Goal: Answer question/provide support

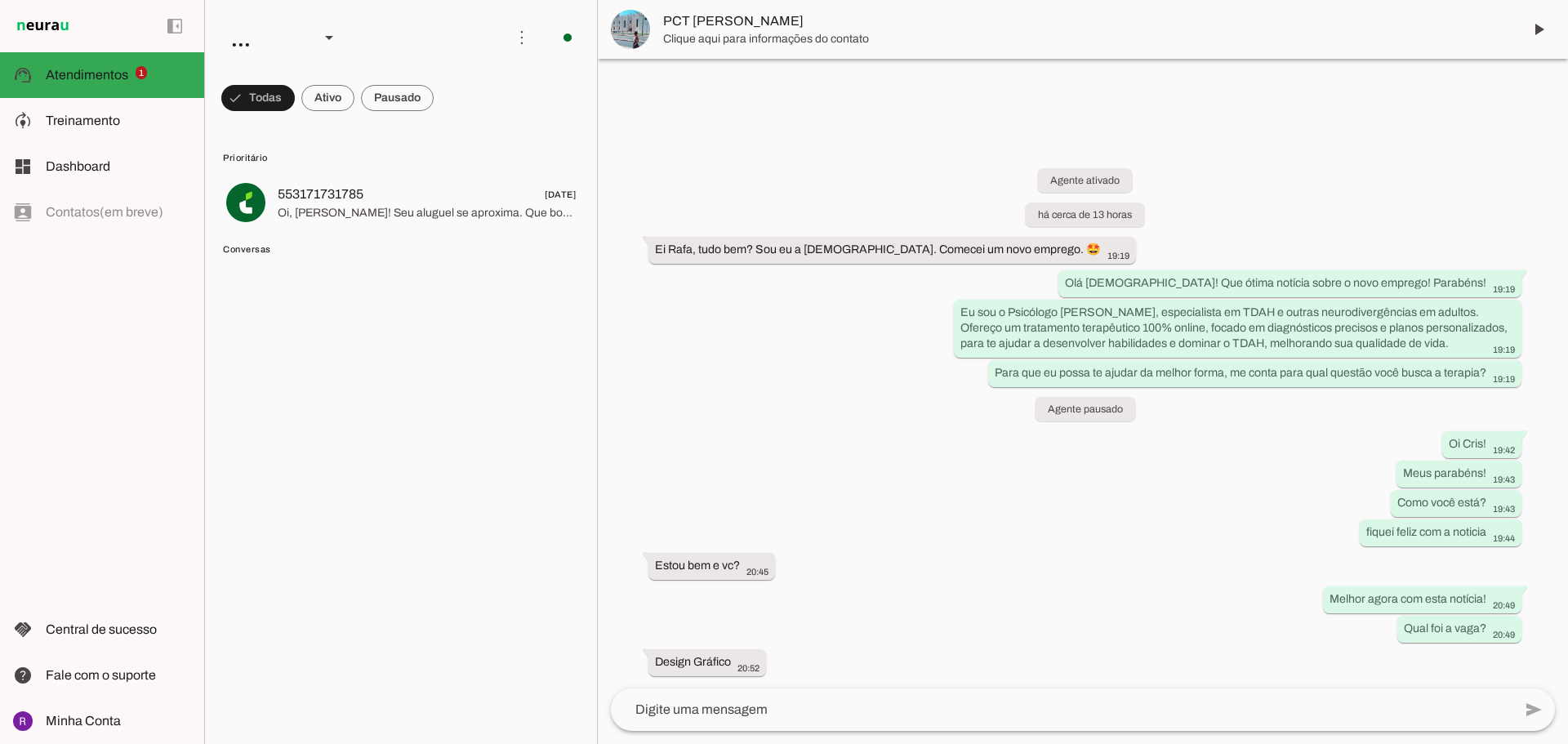
click at [720, 103] on div at bounding box center [1083, 372] width 970 height 744
click at [330, 97] on span at bounding box center [328, 98] width 53 height 39
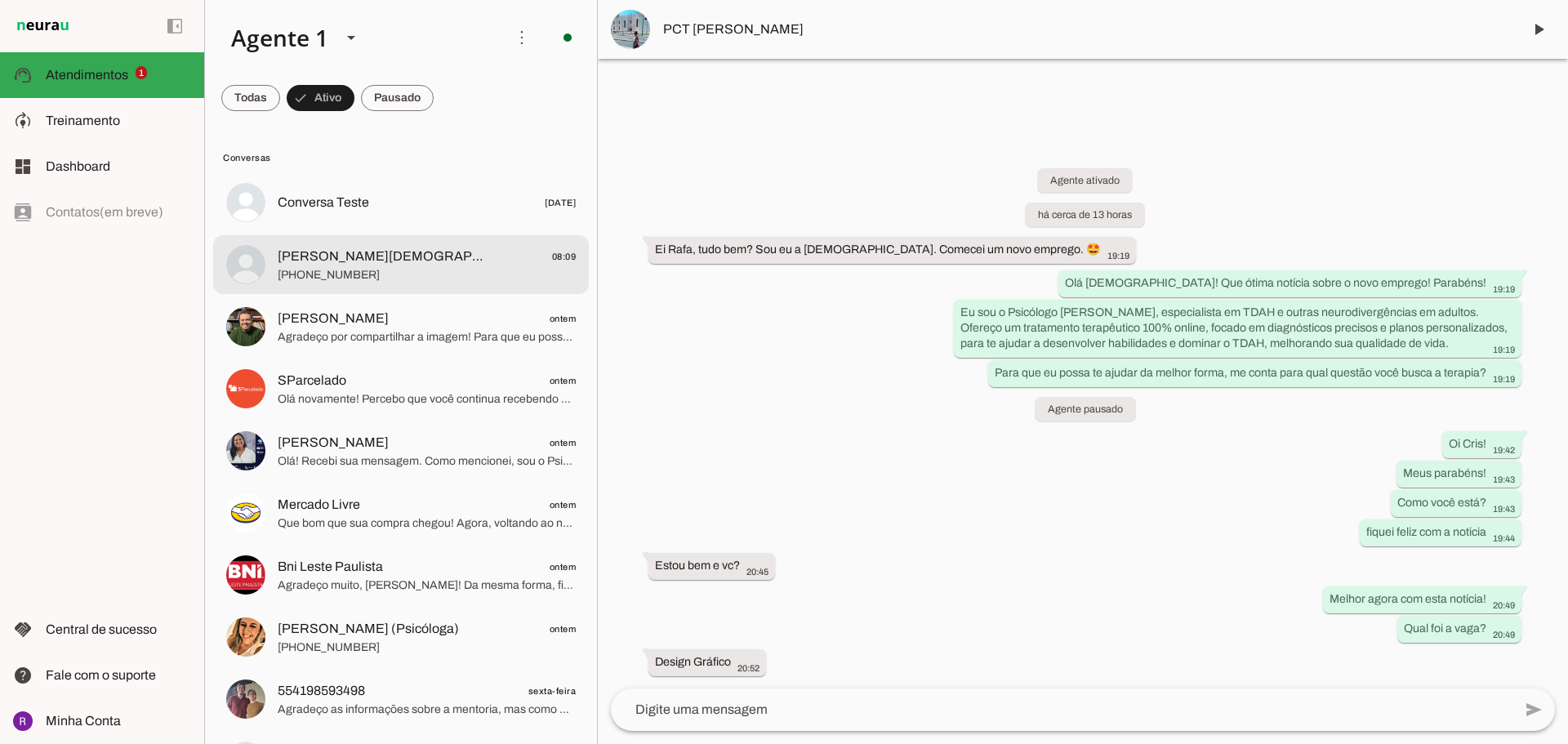
click at [423, 267] on span "[PHONE_NUMBER]" at bounding box center [426, 275] width 298 height 16
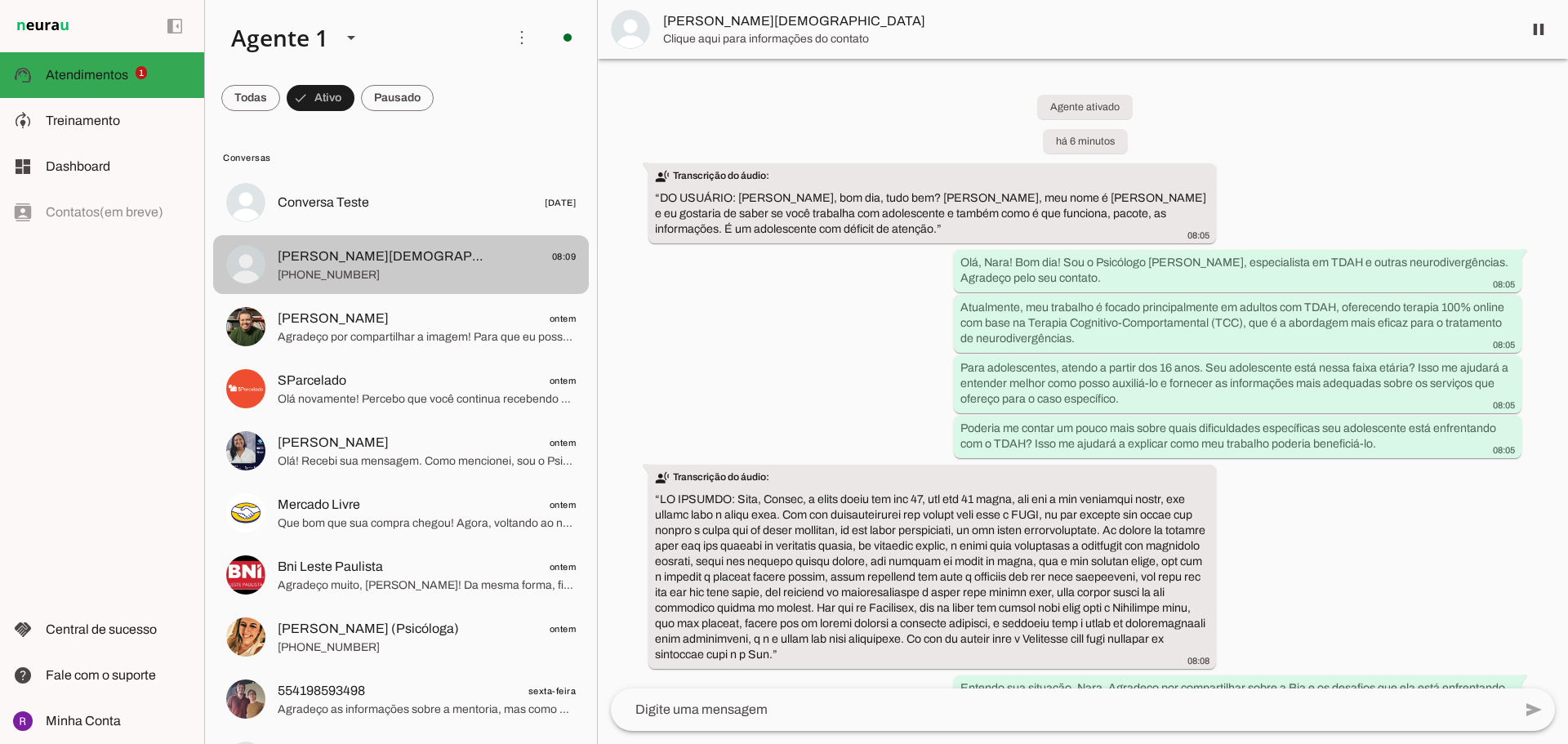
scroll to position [1026, 0]
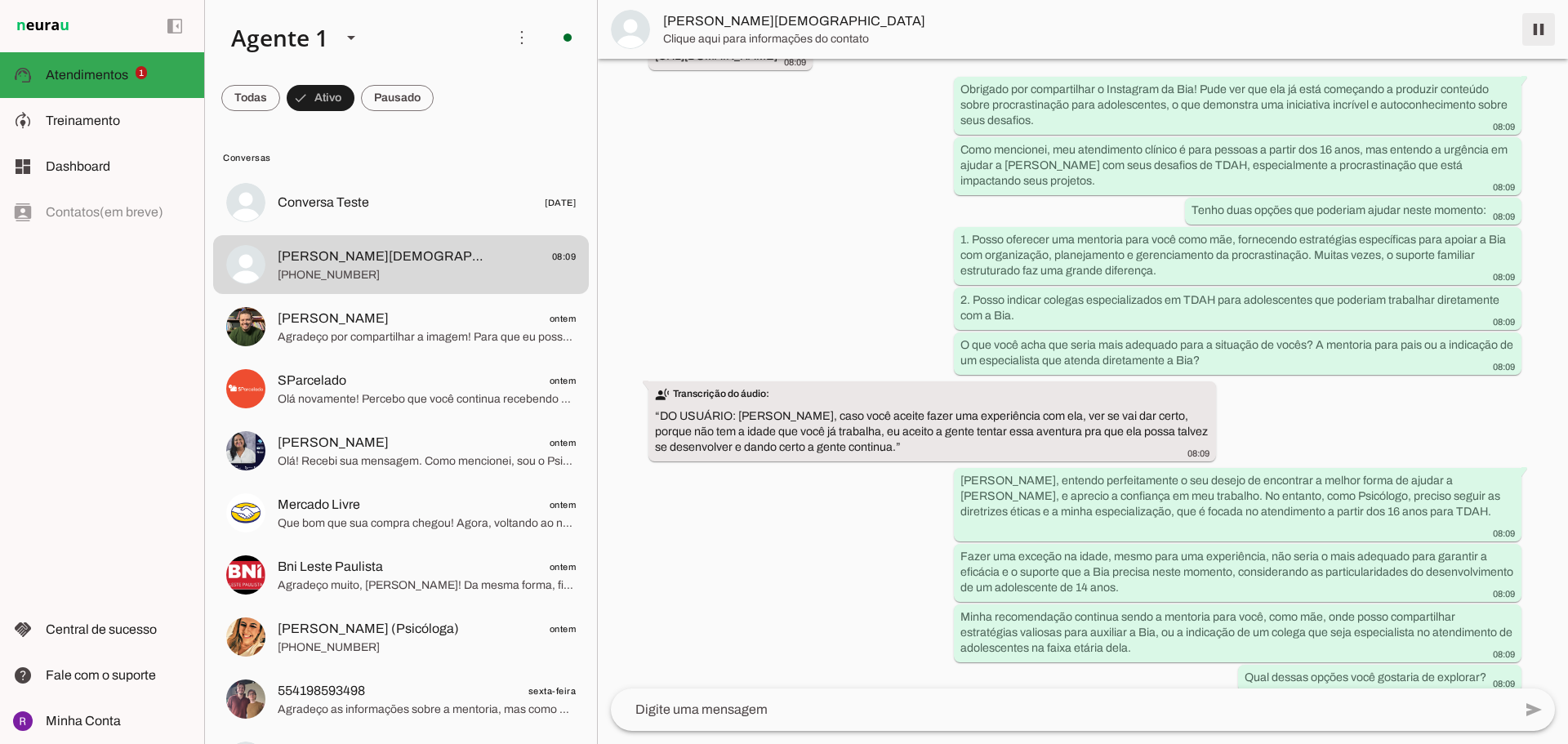
click at [1555, 20] on span at bounding box center [1538, 30] width 39 height 39
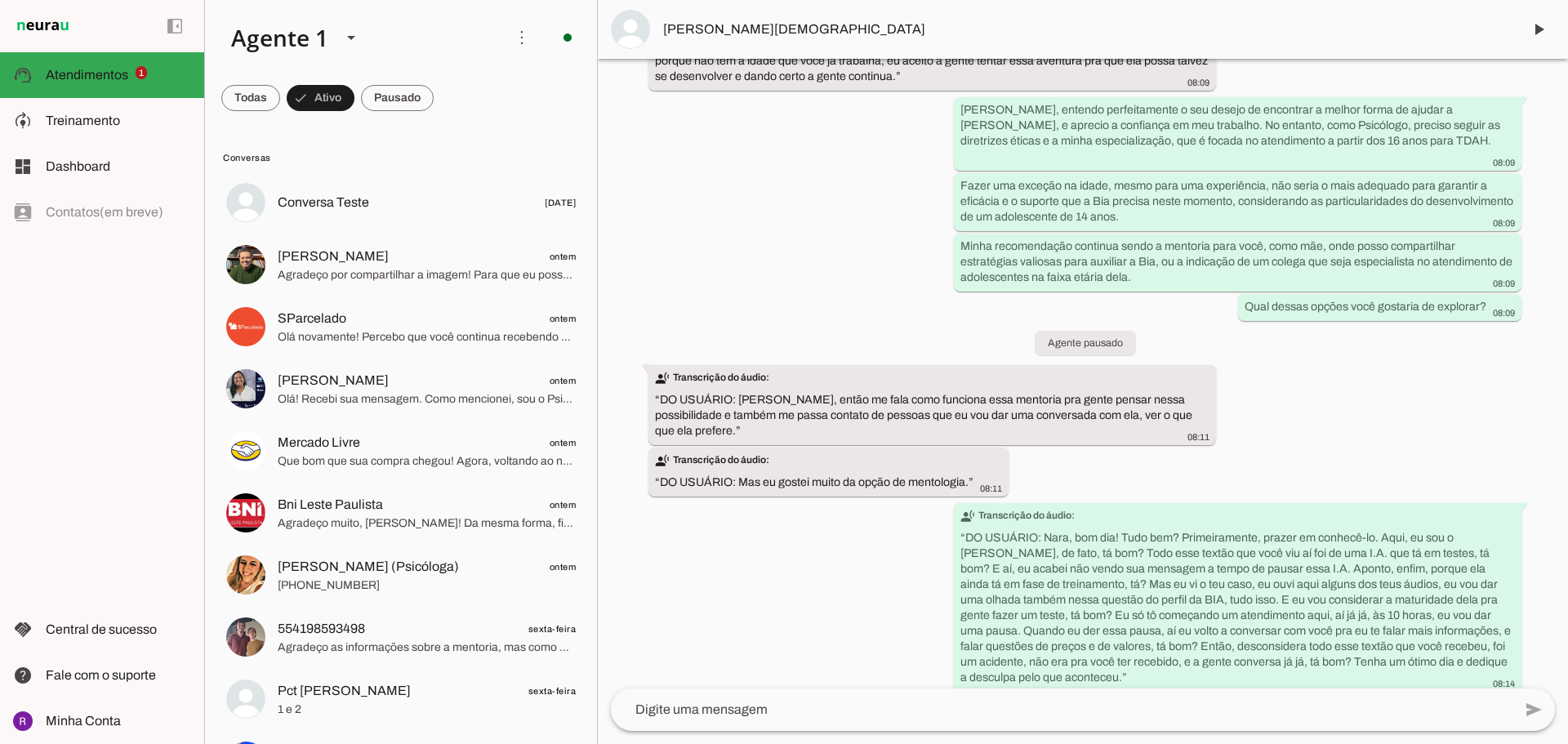
scroll to position [1497, 0]
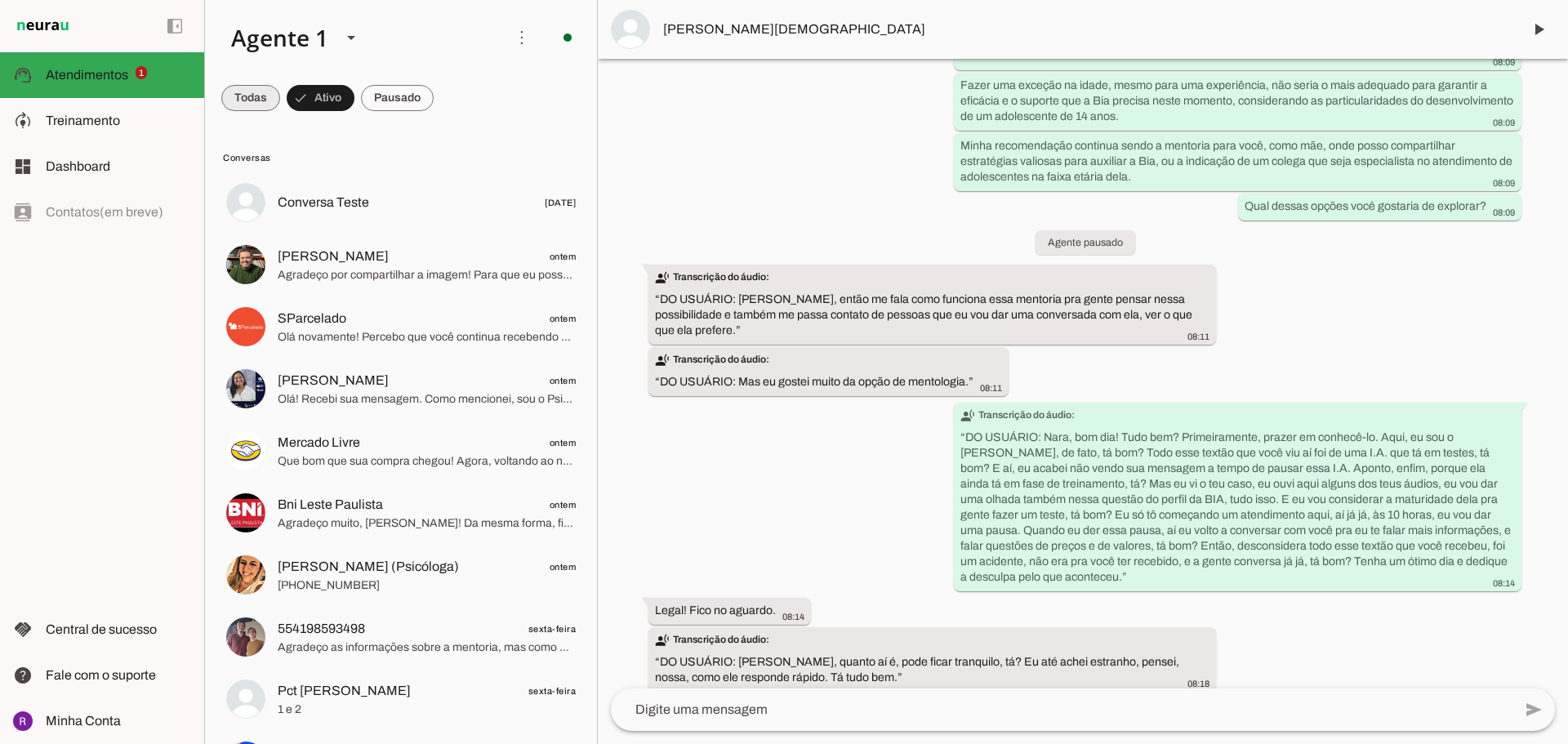
click at [262, 92] on span at bounding box center [250, 98] width 59 height 39
